Goal: Contribute content

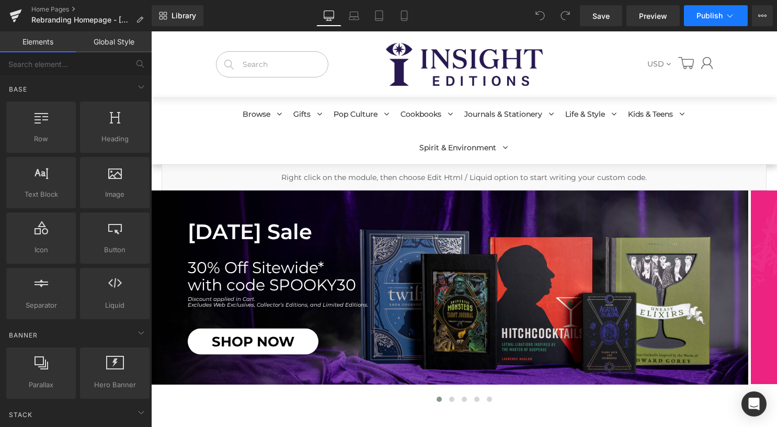
click at [708, 17] on span "Publish" at bounding box center [710, 16] width 26 height 8
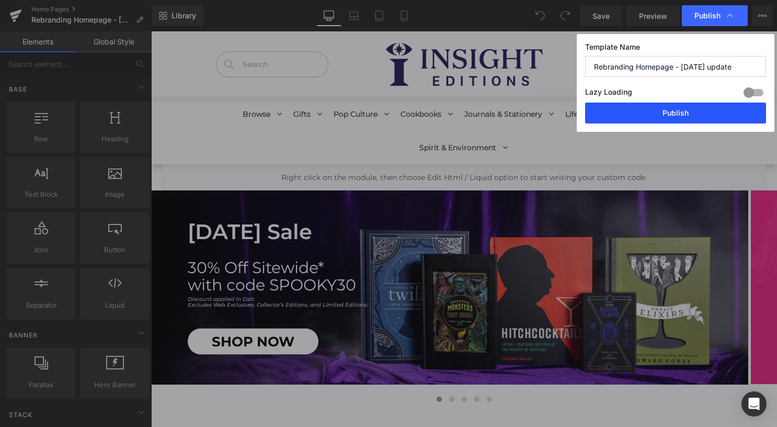
click at [642, 114] on button "Publish" at bounding box center [675, 113] width 181 height 21
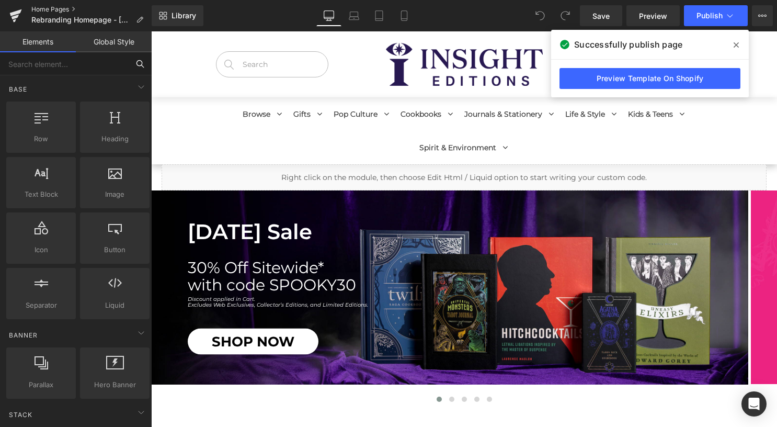
drag, startPoint x: 100, startPoint y: 63, endPoint x: 65, endPoint y: 7, distance: 66.0
click at [65, 7] on div "You are previewing how the will restyle your page. You can not edit Elements in…" at bounding box center [388, 222] width 777 height 445
click at [65, 7] on link "Home Pages" at bounding box center [91, 9] width 120 height 8
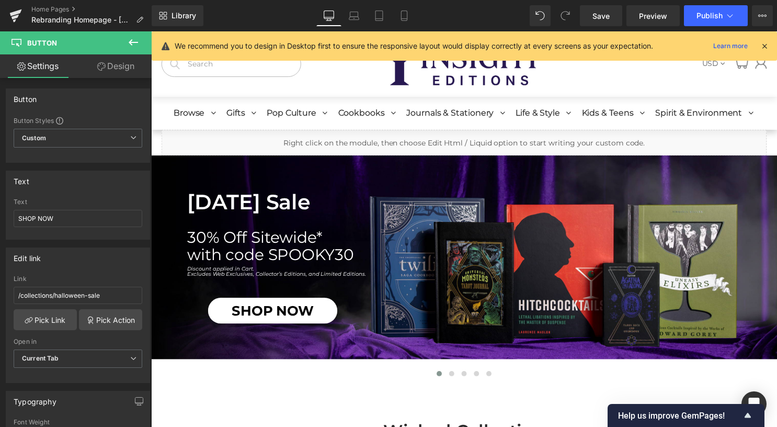
drag, startPoint x: 0, startPoint y: 0, endPoint x: 60, endPoint y: 8, distance: 60.7
click at [60, 8] on link "Home Pages" at bounding box center [91, 9] width 120 height 8
